Goal: Submit feedback/report problem: Submit feedback/report problem

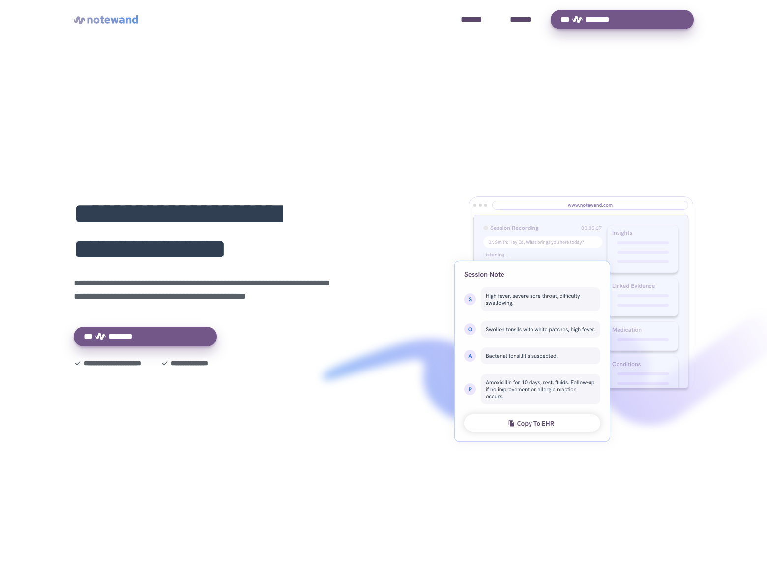
scroll to position [1289, 0]
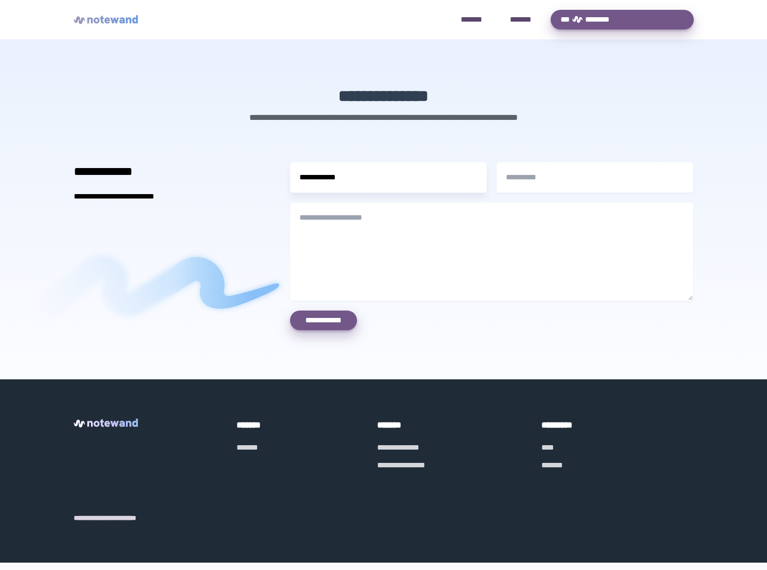
type input "**********"
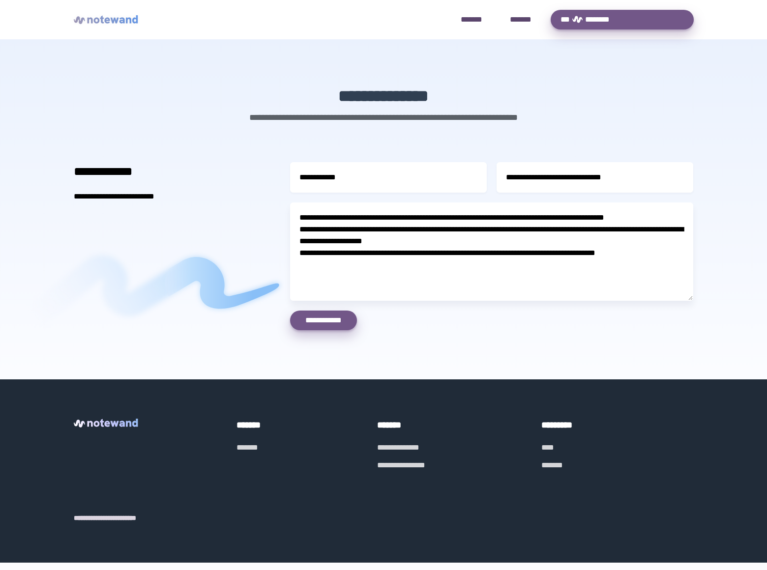
type textarea "**********"
click at [324, 321] on button "**********" at bounding box center [323, 321] width 67 height 20
